Goal: Task Accomplishment & Management: Manage account settings

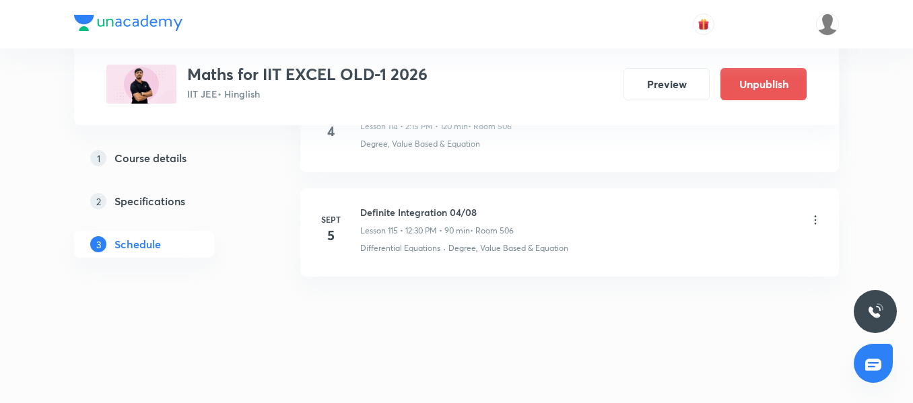
click at [378, 211] on h6 "Definite Integration 04/08" at bounding box center [436, 212] width 153 height 14
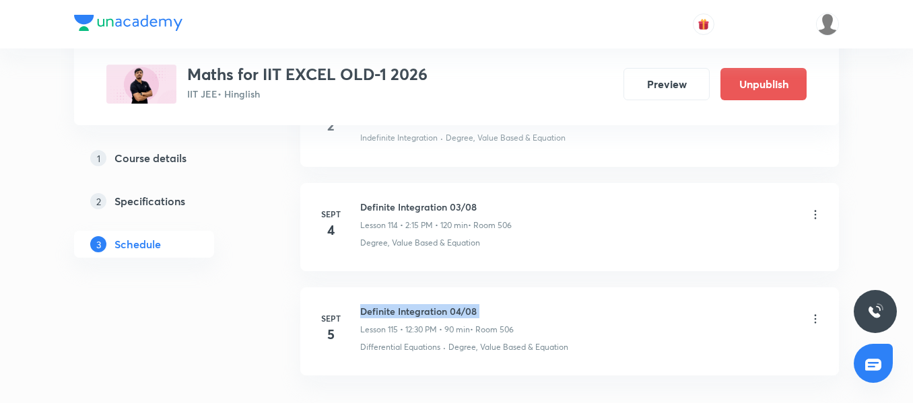
scroll to position [12611, 0]
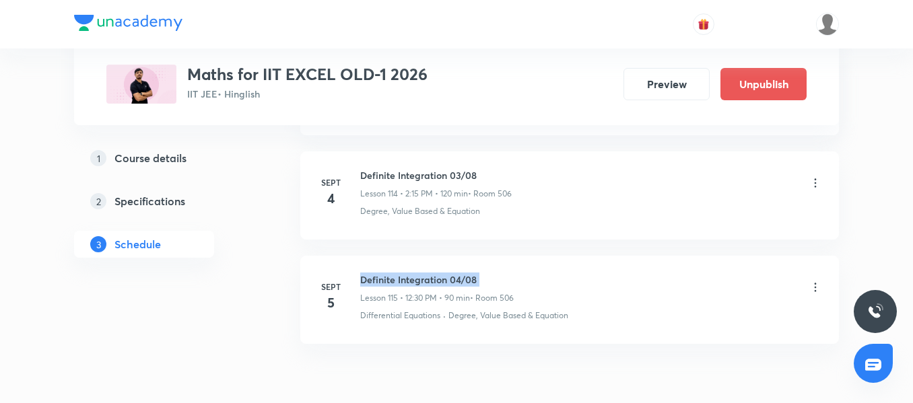
copy h6 "Definite Integration 04/08"
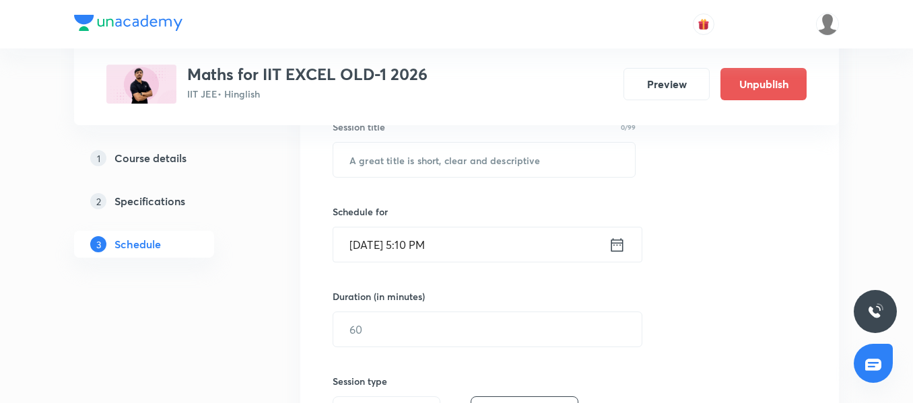
scroll to position [218, 0]
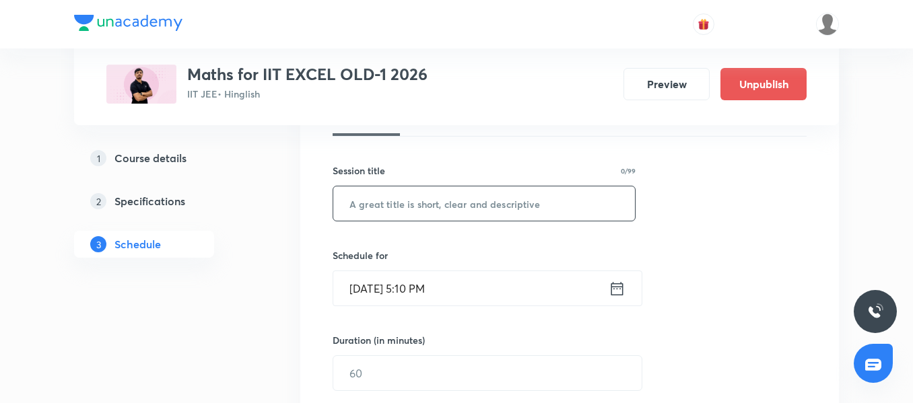
click at [401, 213] on input "text" at bounding box center [484, 203] width 302 height 34
paste input "Definite Integration 04/08"
type input "Definite Integration 04/08"
click at [515, 283] on input "[DATE] 5:10 PM" at bounding box center [470, 288] width 275 height 34
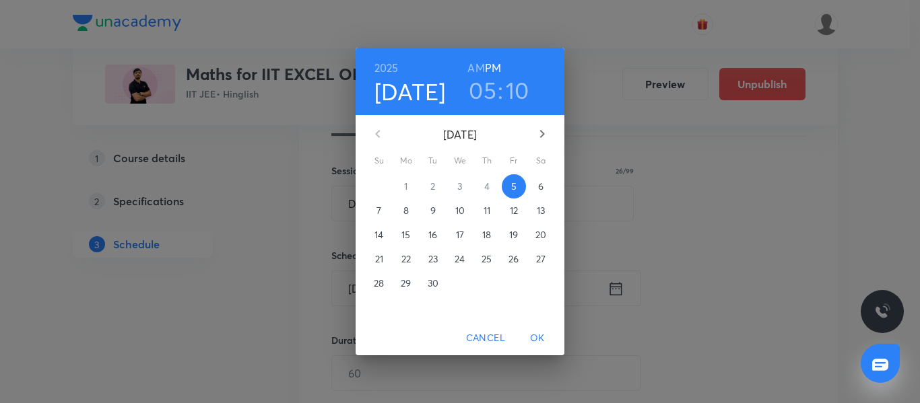
click at [544, 186] on span "6" at bounding box center [540, 186] width 24 height 13
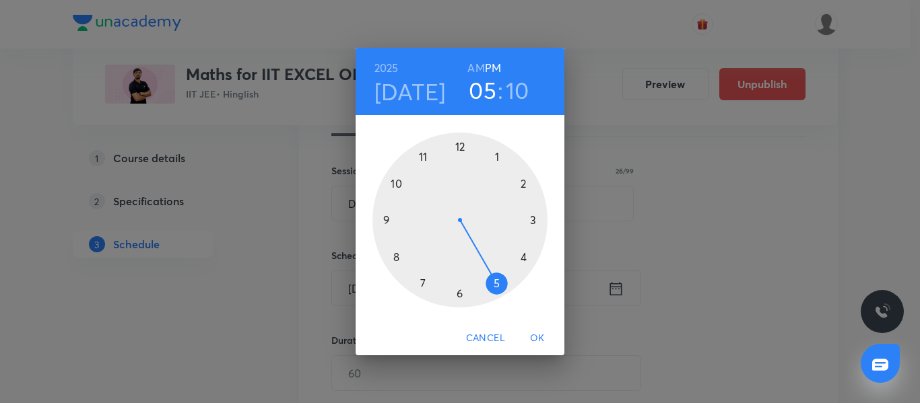
click at [428, 154] on div at bounding box center [459, 220] width 175 height 175
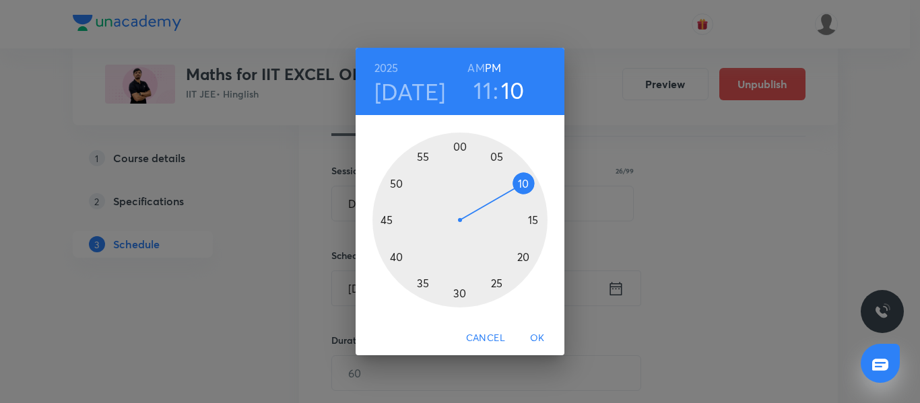
click at [475, 69] on h6 "AM" at bounding box center [475, 68] width 17 height 19
click at [456, 143] on div at bounding box center [459, 220] width 175 height 175
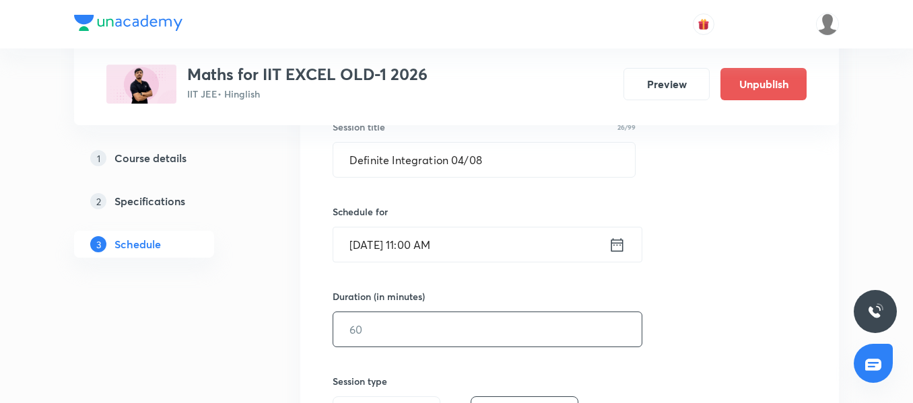
scroll to position [285, 0]
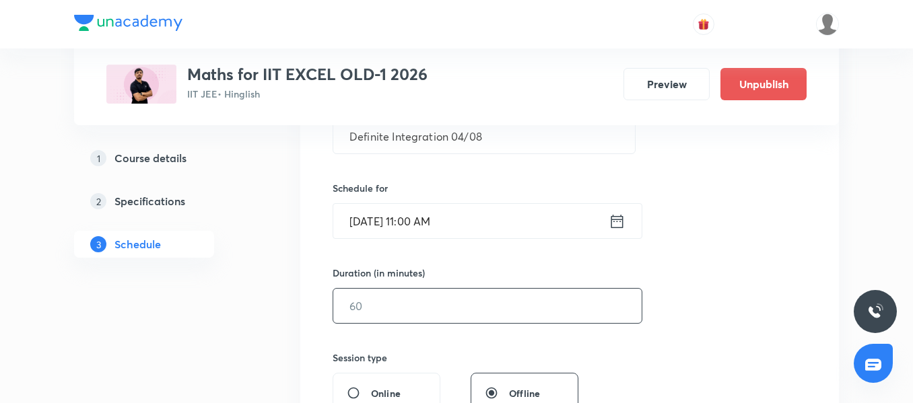
click at [376, 314] on input "text" at bounding box center [487, 306] width 308 height 34
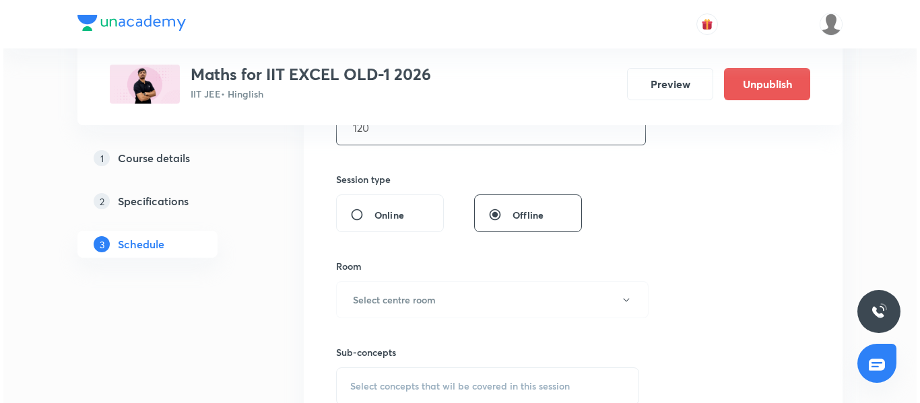
scroll to position [487, 0]
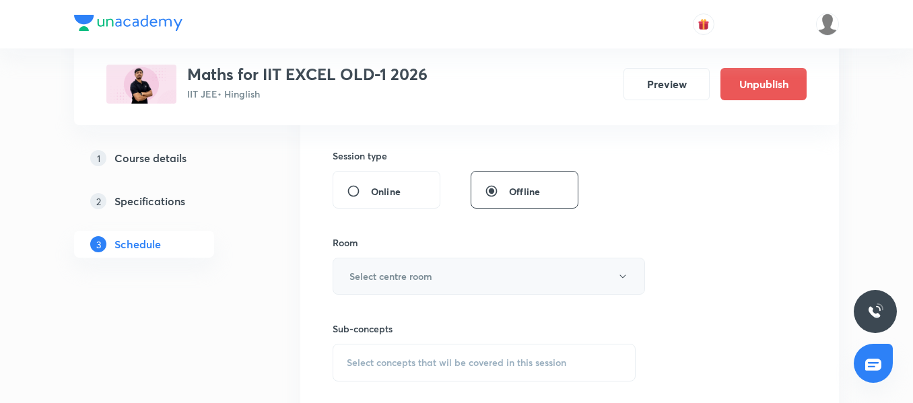
type input "120"
click at [401, 285] on button "Select centre room" at bounding box center [489, 276] width 312 height 37
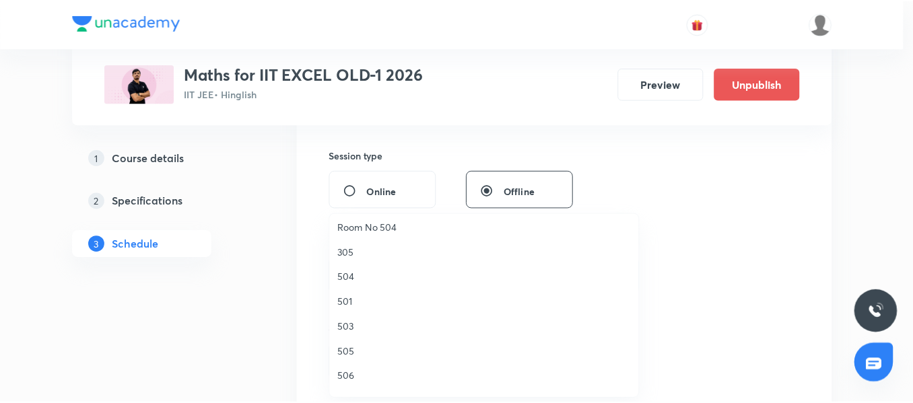
scroll to position [202, 0]
click at [363, 360] on span "506" at bounding box center [487, 354] width 295 height 14
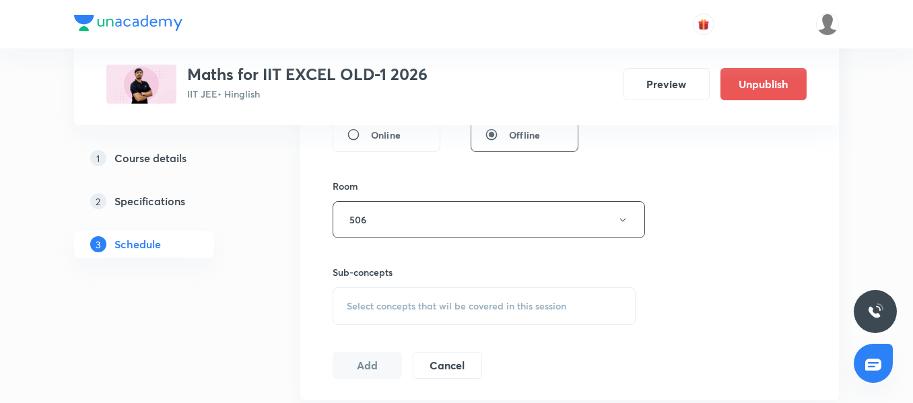
scroll to position [622, 0]
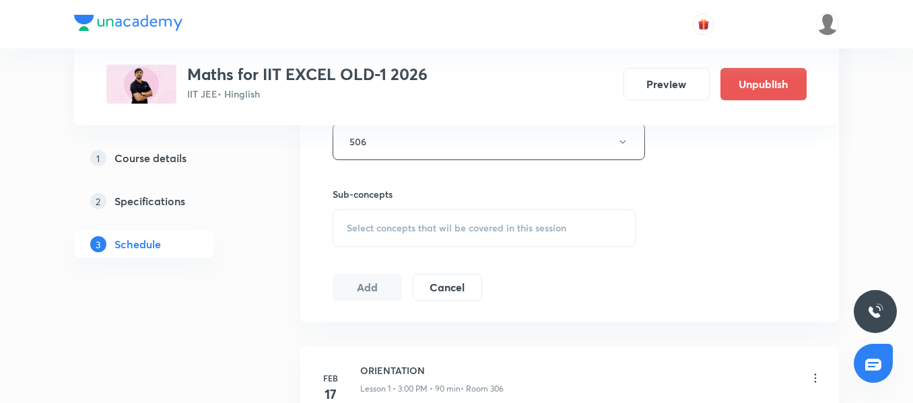
click at [417, 226] on span "Select concepts that wil be covered in this session" at bounding box center [456, 228] width 219 height 11
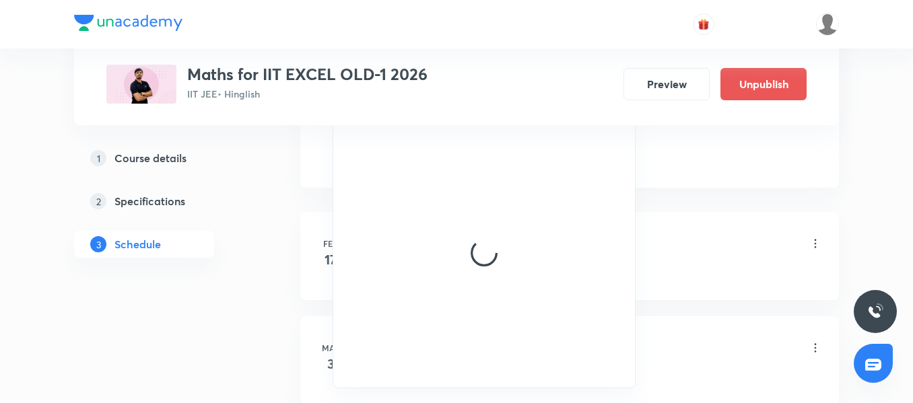
scroll to position [689, 0]
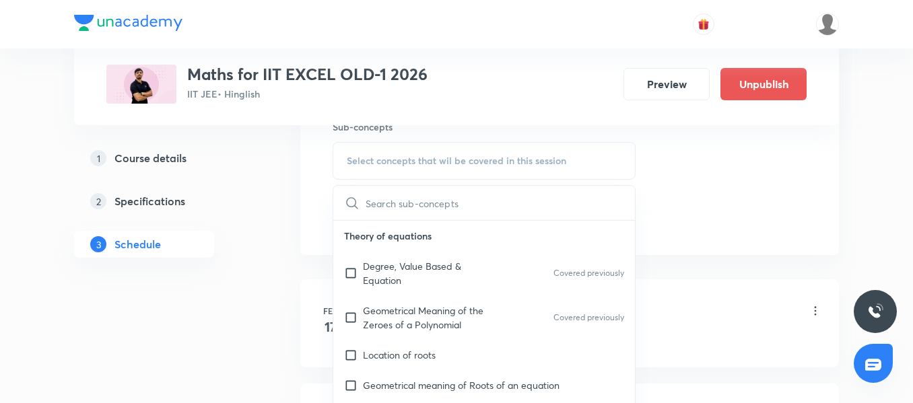
click at [376, 255] on div "Degree, Value Based & Equation Covered previously" at bounding box center [484, 273] width 302 height 44
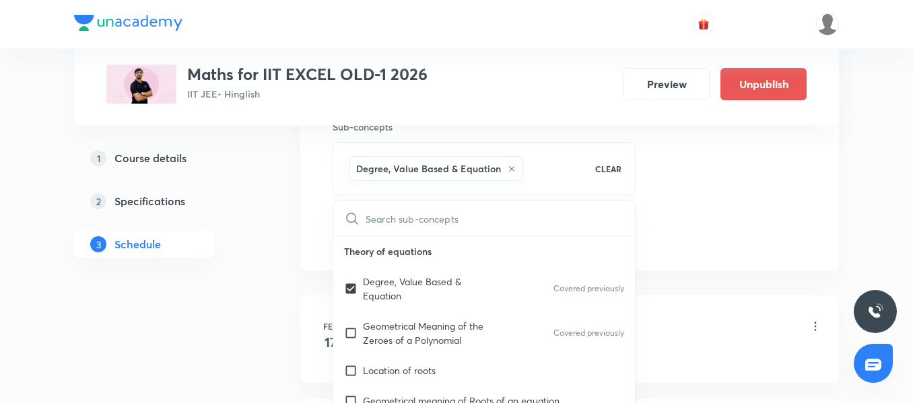
checkbox input "true"
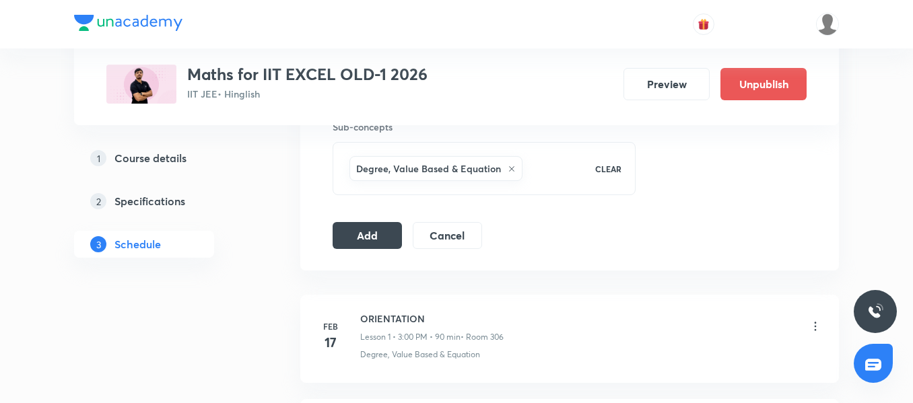
click at [355, 226] on button "Add" at bounding box center [367, 234] width 69 height 27
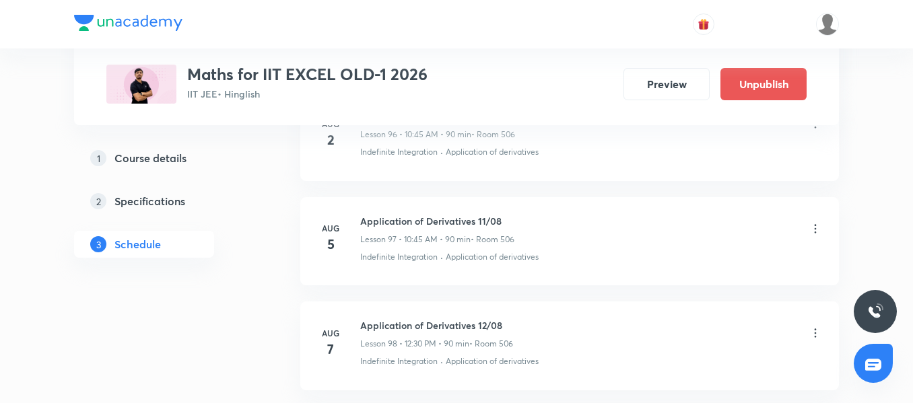
scroll to position [12164, 0]
